Goal: Navigation & Orientation: Find specific page/section

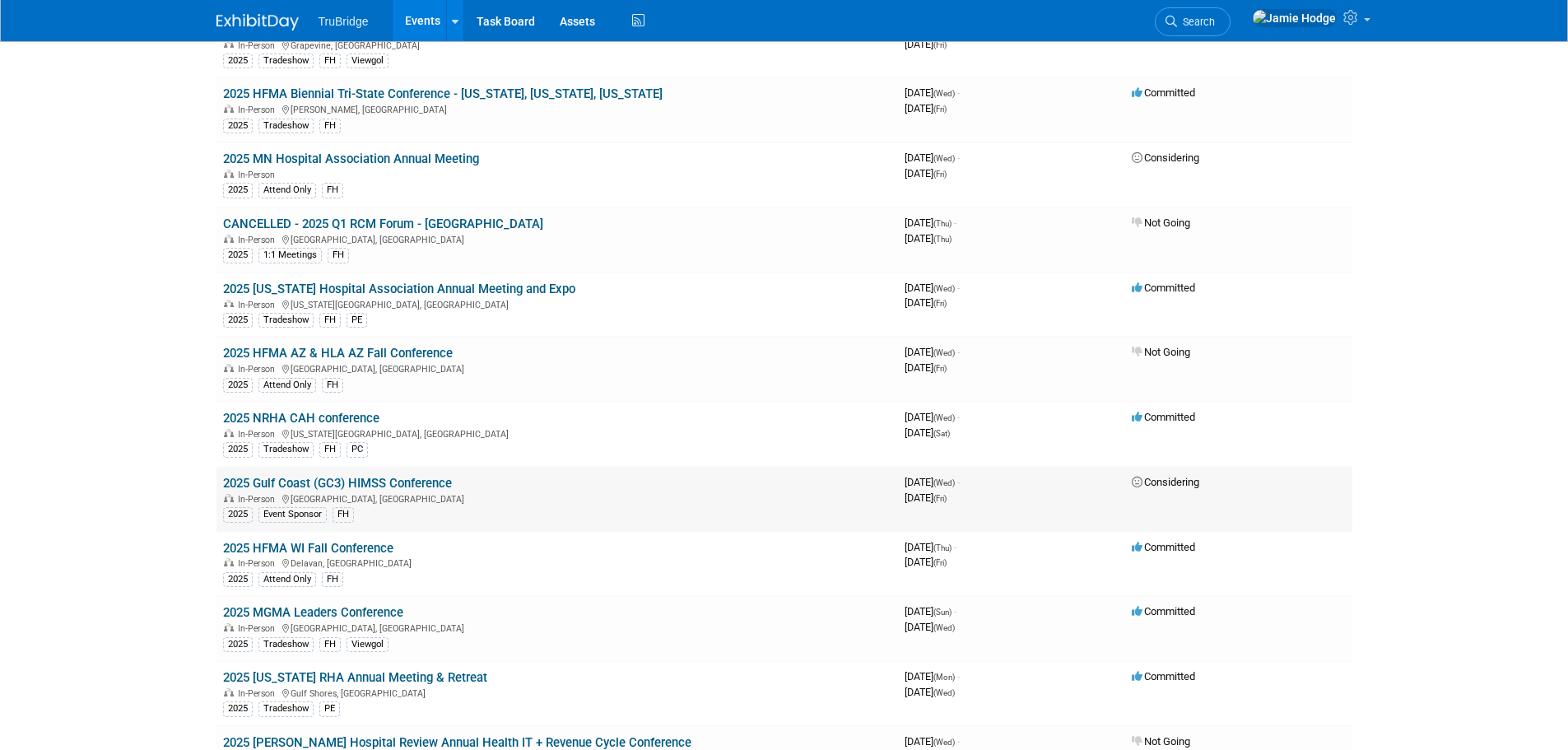
scroll to position [2333, 0]
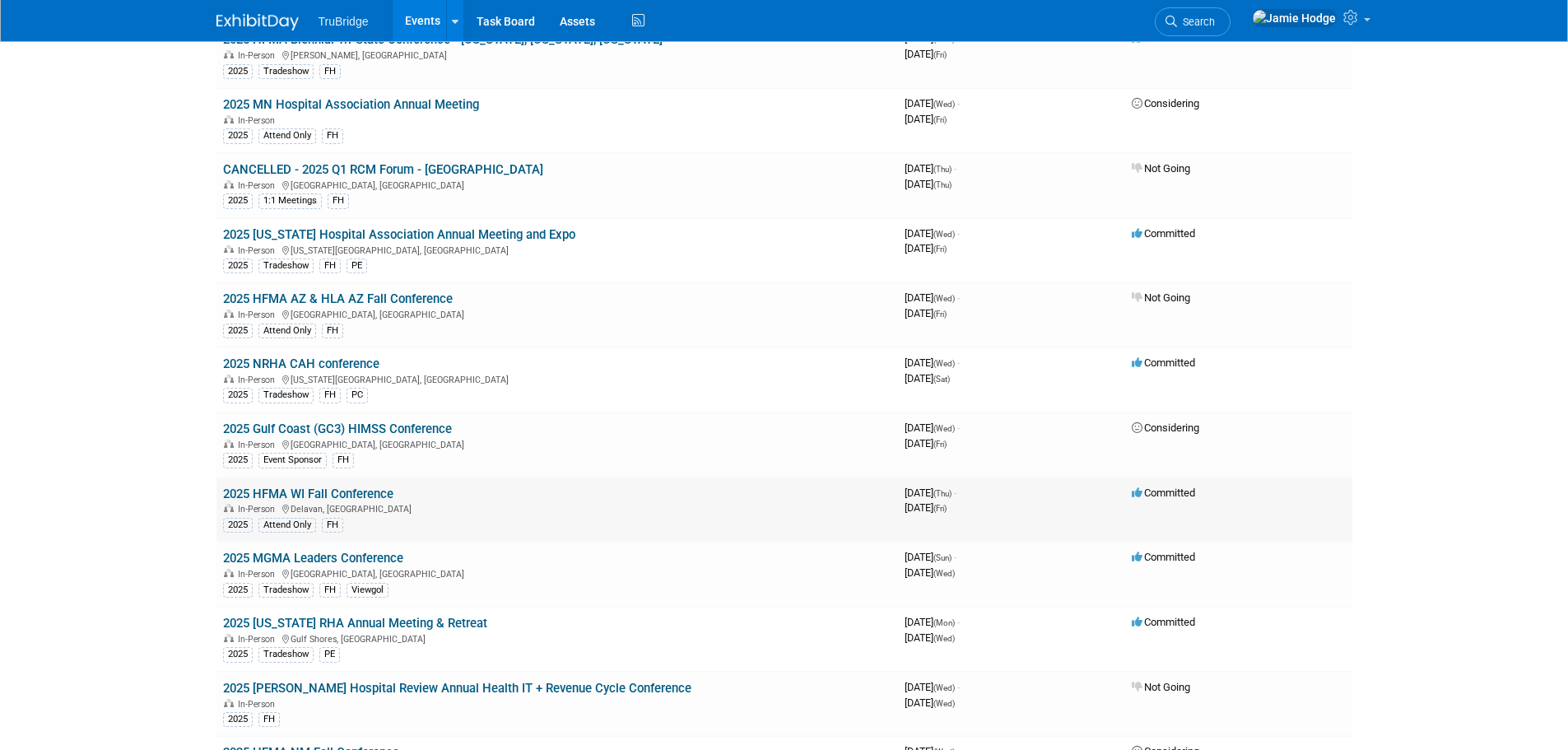
click at [328, 495] on link "2025 HFMA WI Fall Conference" at bounding box center [308, 493] width 170 height 14
click at [444, 429] on link "2025 Gulf Coast (GC3) HIMSS Conference" at bounding box center [337, 428] width 229 height 14
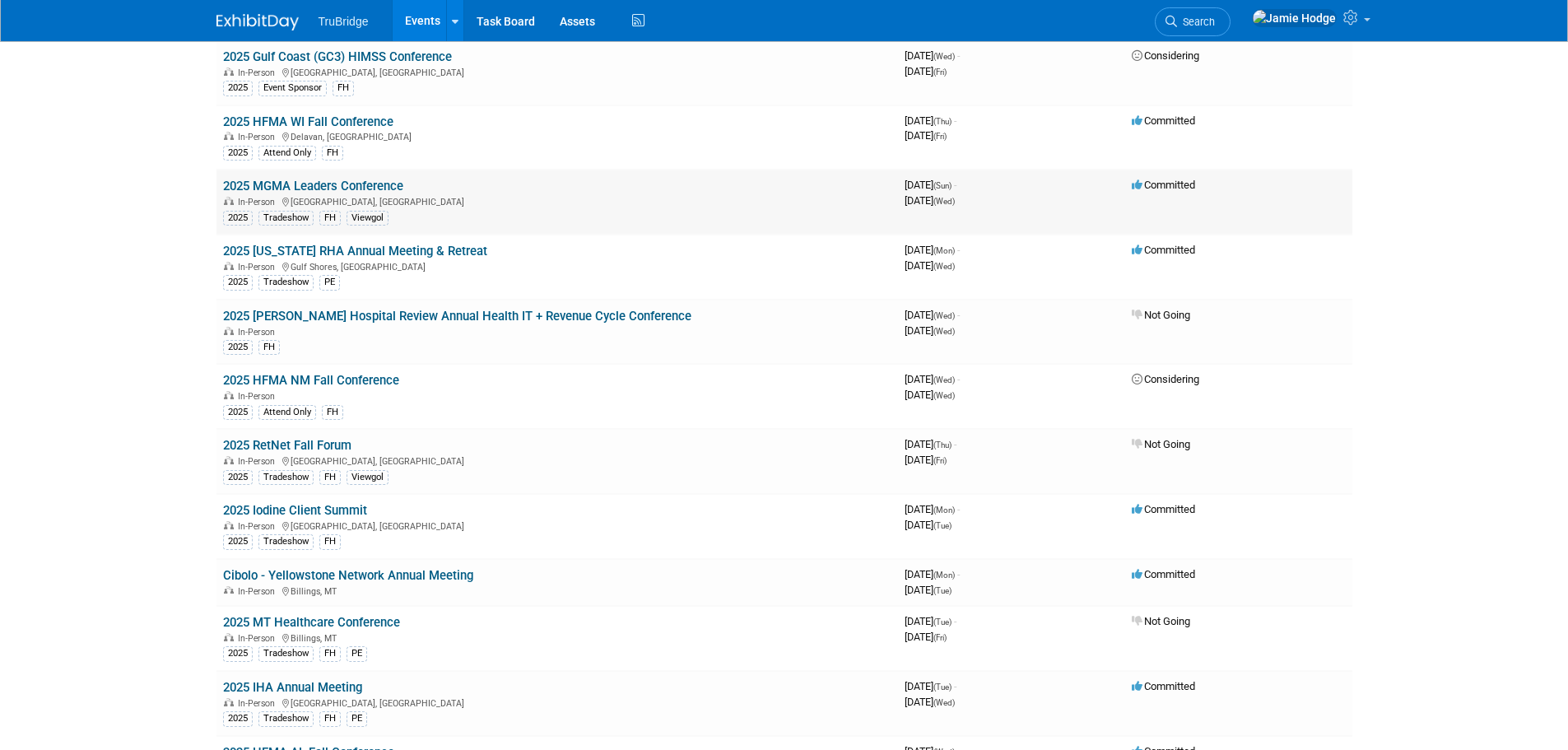
scroll to position [2744, 0]
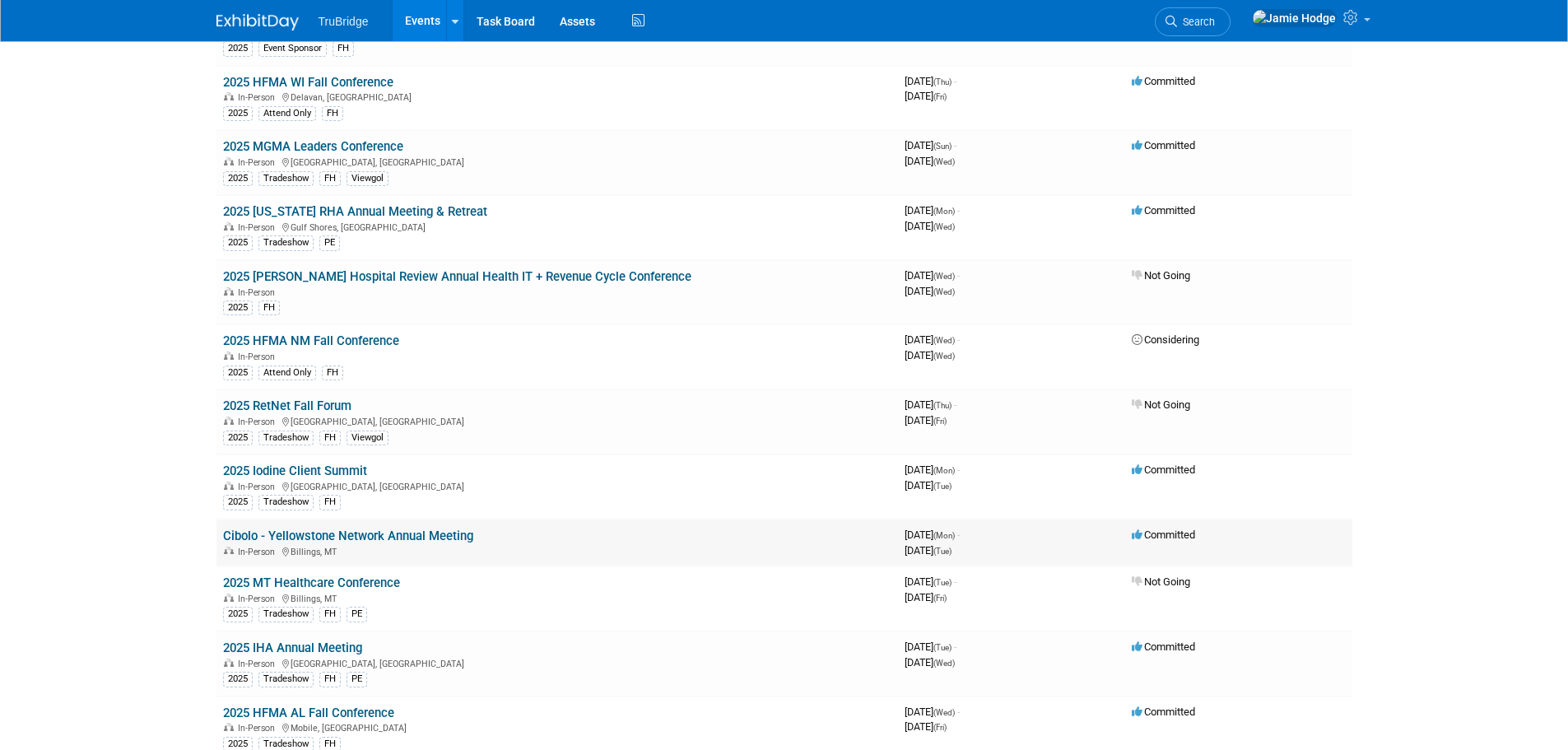
click at [380, 534] on link "Cibolo - Yellowstone Network Annual Meeting" at bounding box center [348, 536] width 250 height 14
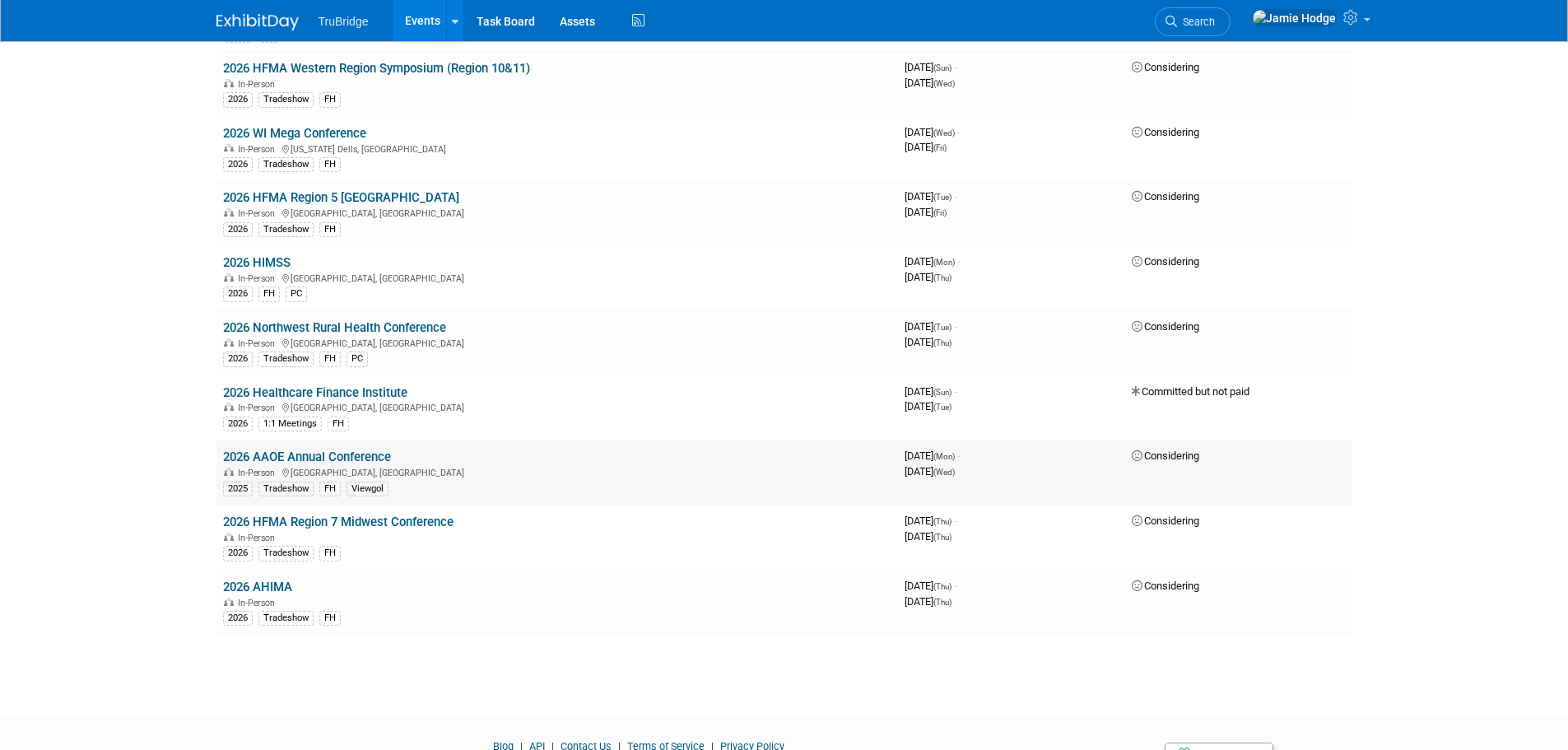
scroll to position [4778, 0]
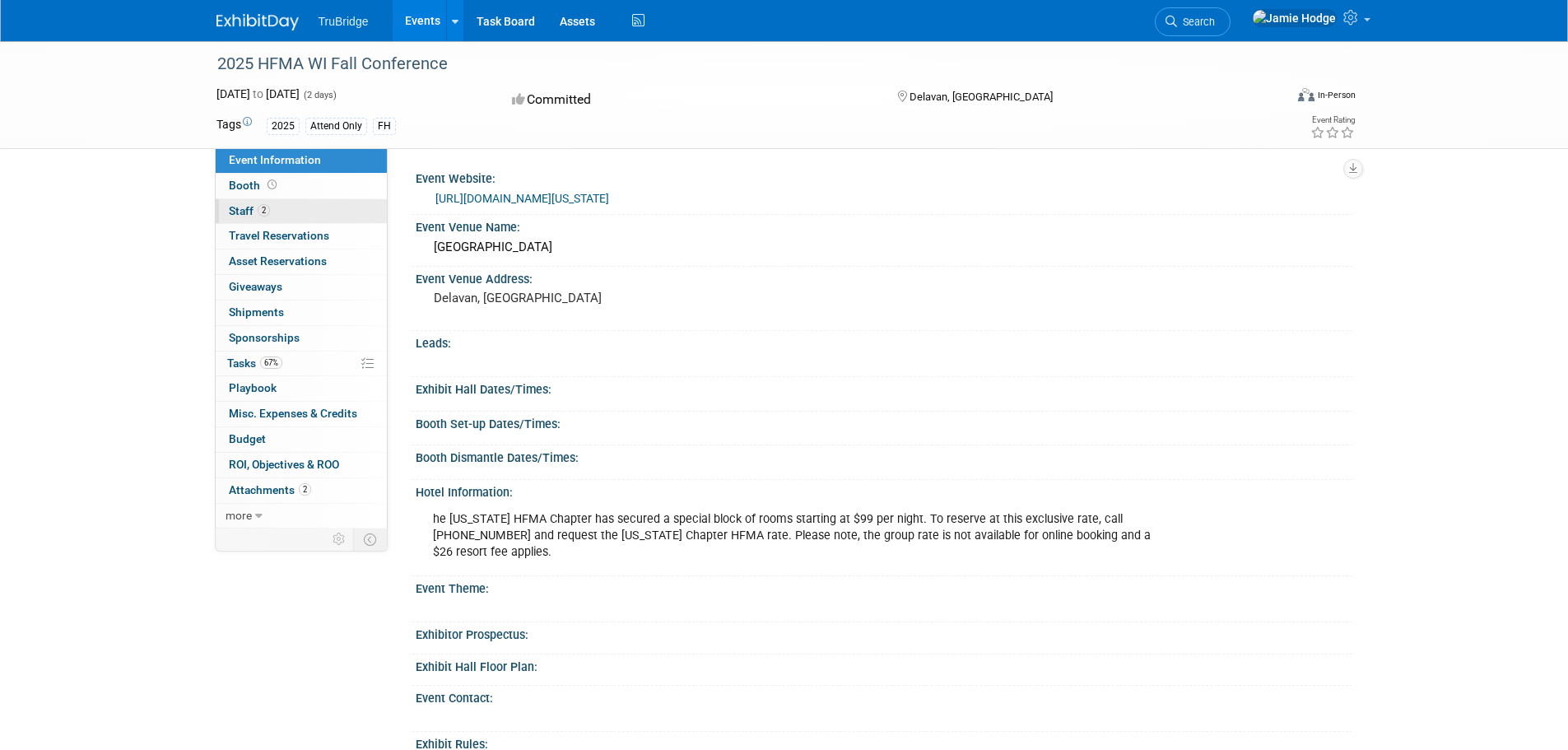
click at [237, 204] on link "2 Staff 2" at bounding box center [301, 212] width 171 height 25
